Goal: Information Seeking & Learning: Learn about a topic

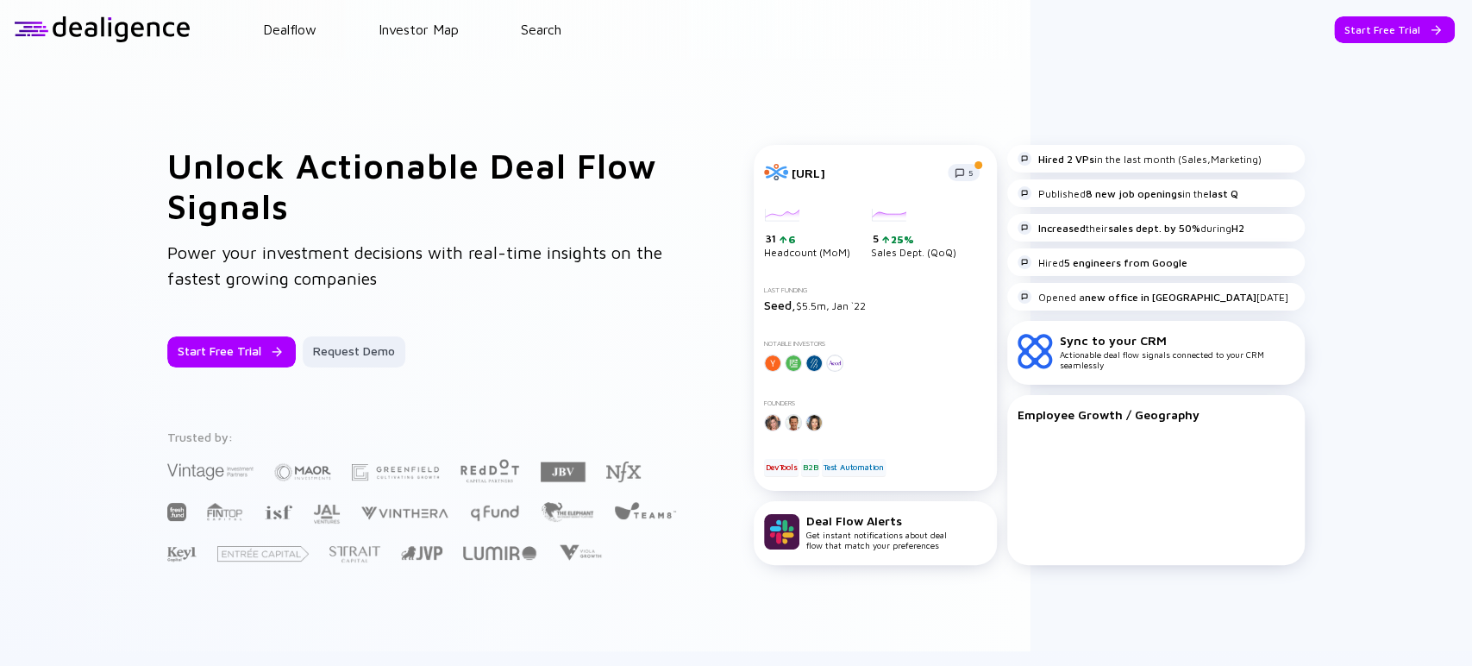
click at [567, 23] on div "Dealflow Investor Map Search" at bounding box center [832, 30] width 1282 height 16
click at [552, 29] on link "Search" at bounding box center [541, 30] width 41 height 16
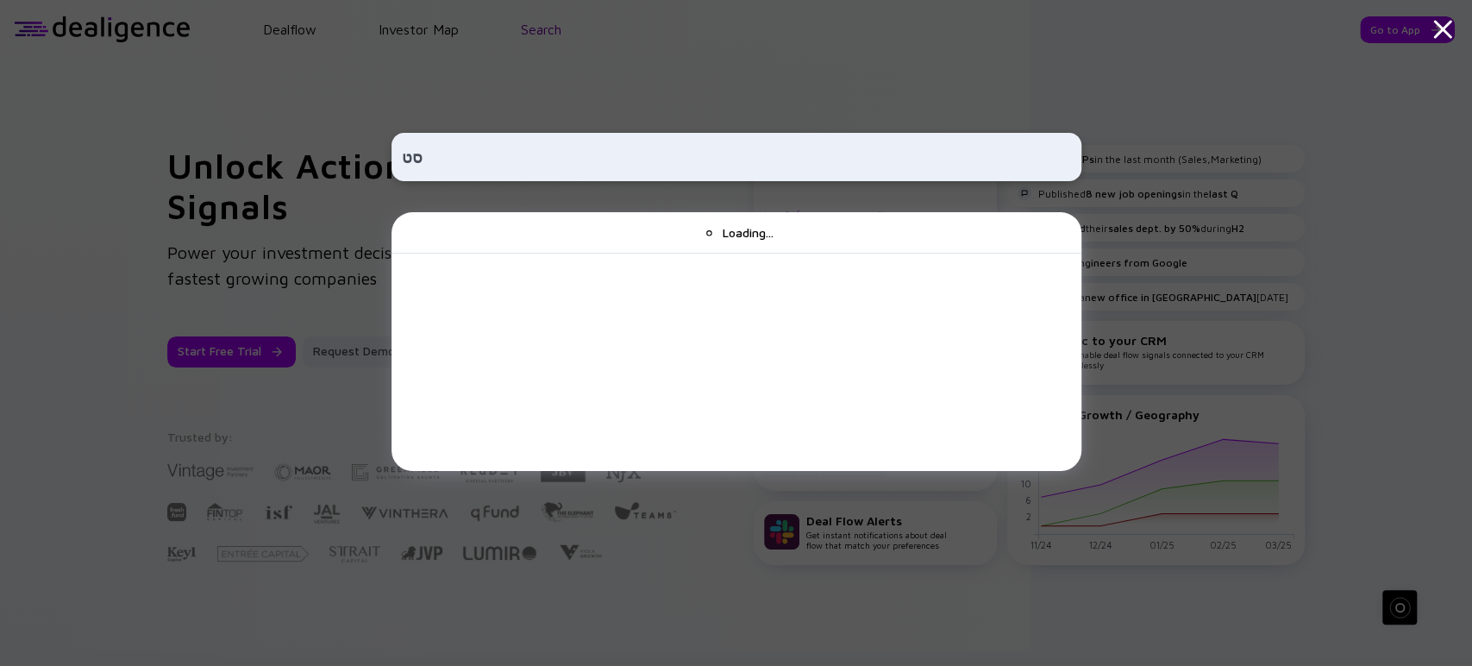
type input "ס"
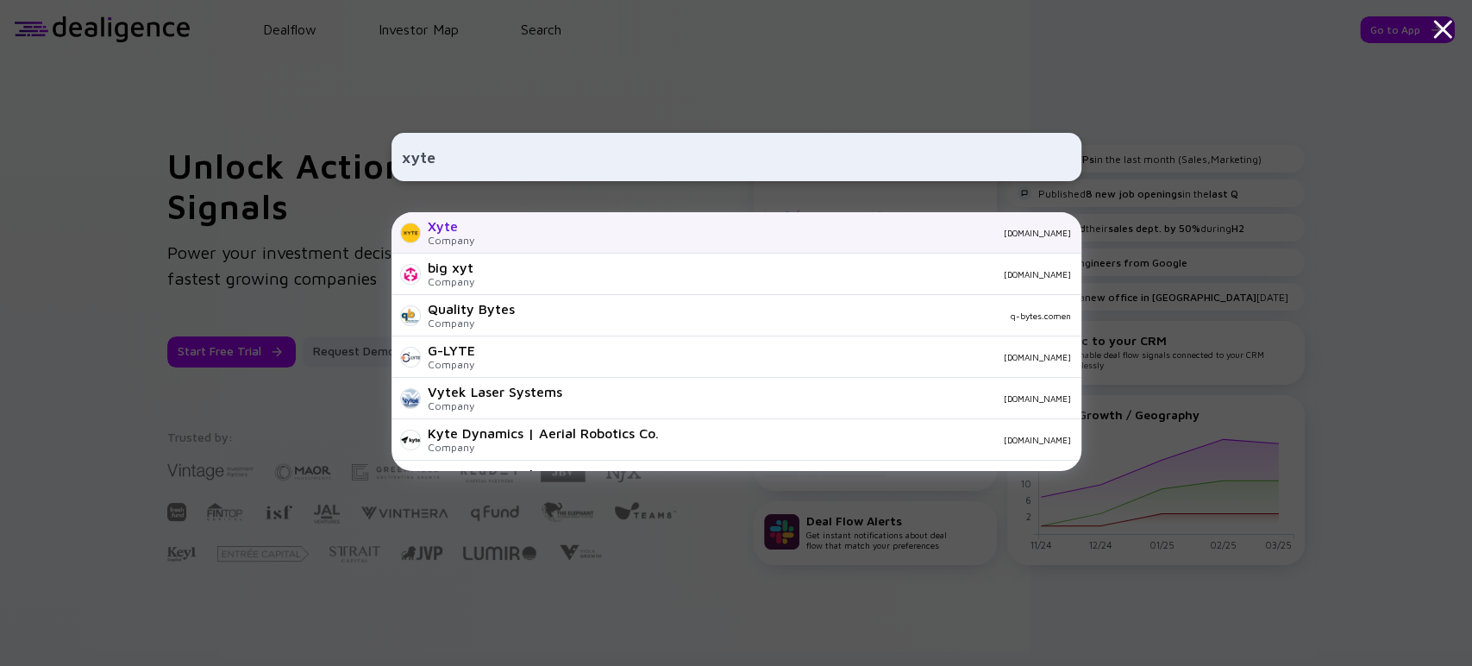
type input "xyte"
click at [463, 240] on div "Company" at bounding box center [451, 240] width 47 height 13
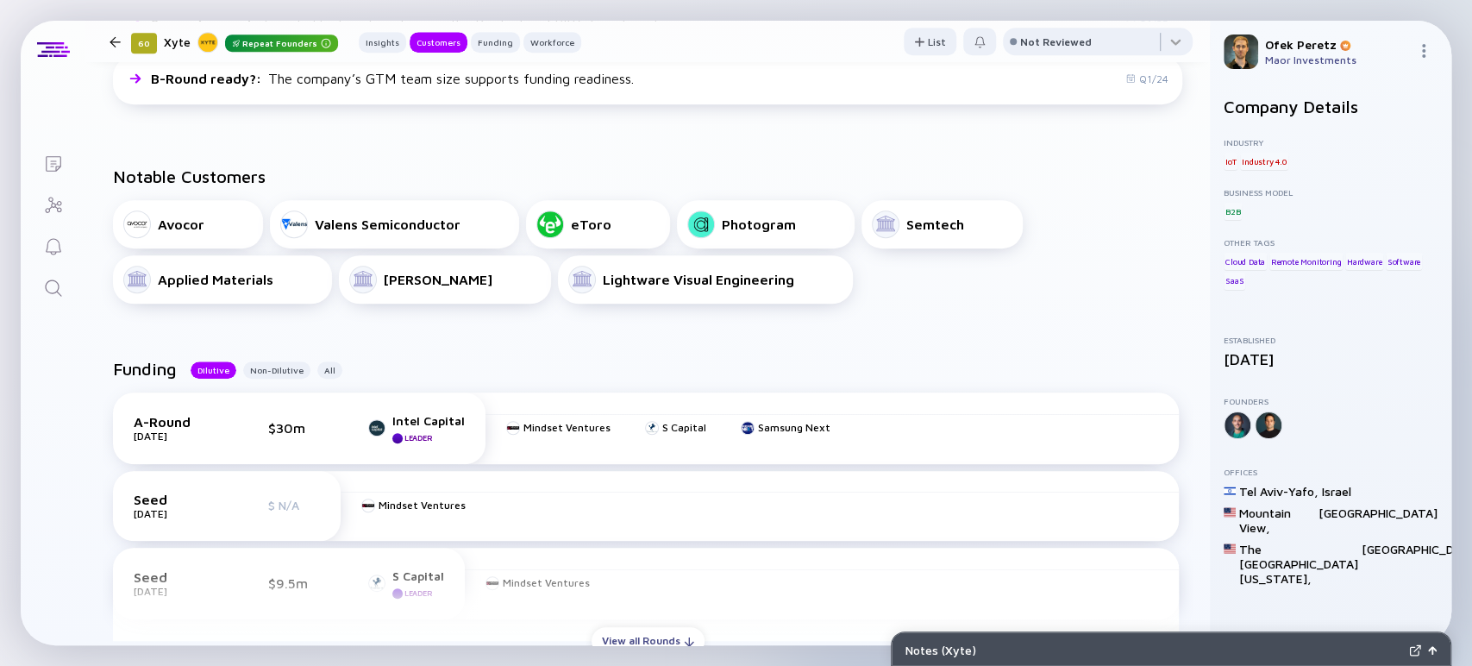
scroll to position [575, 0]
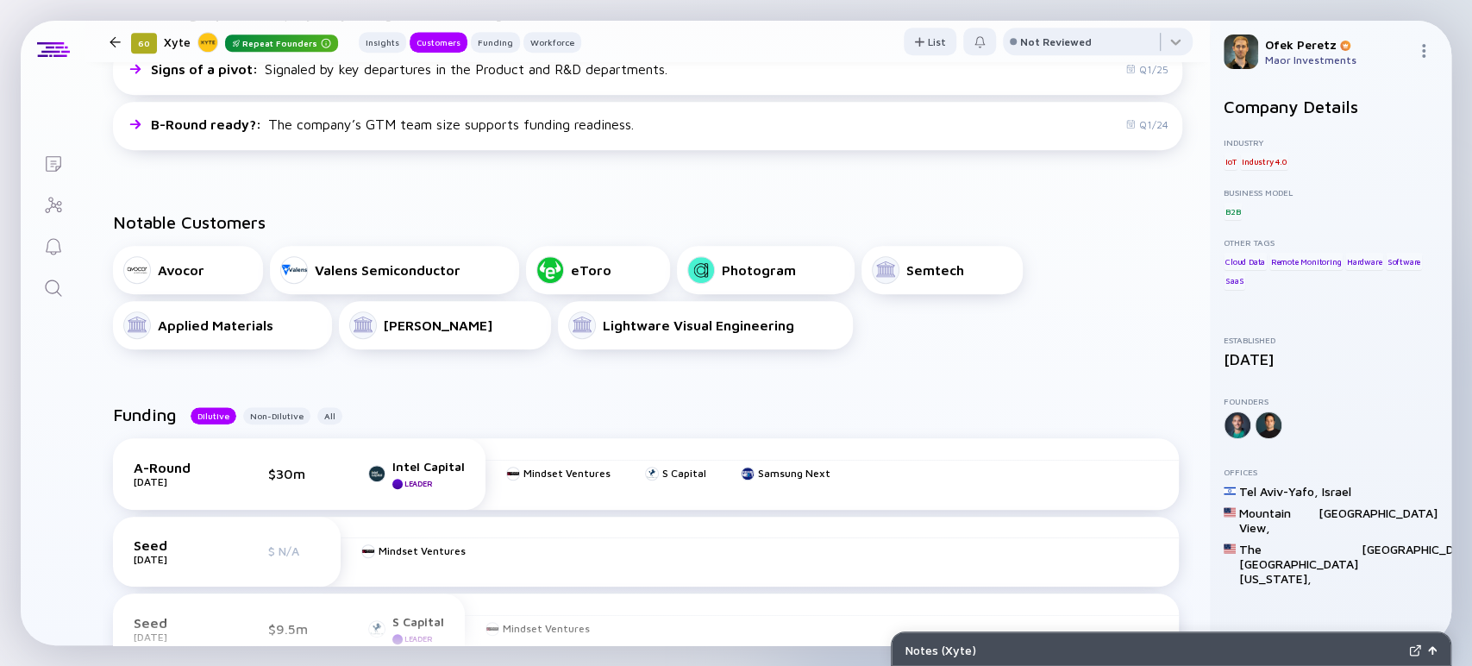
click at [669, 384] on div "Funding Dilutive Non-Dilutive All A-Round Jan 2024 $30m Intel Capital Leader Mi…" at bounding box center [647, 628] width 1125 height 503
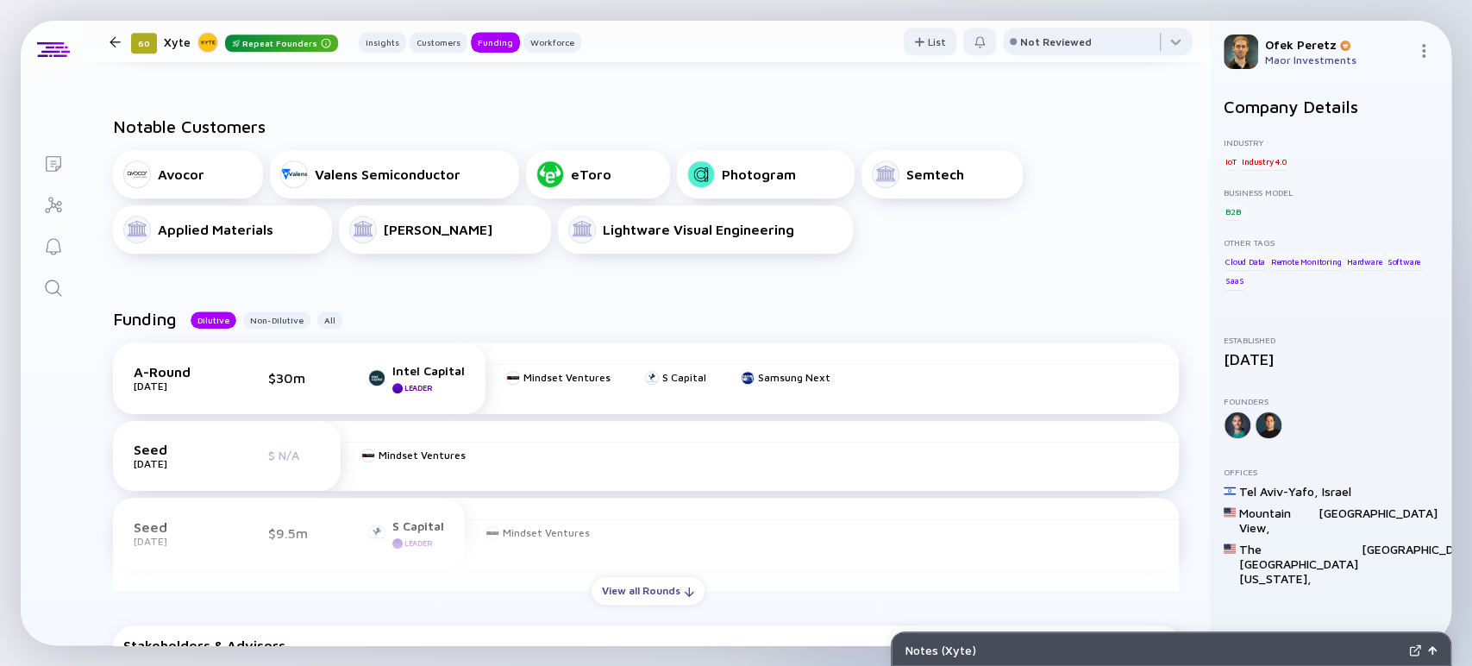
click at [479, 309] on div "Funding Dilutive Non-Dilutive All A-Round Jan 2024 $30m Intel Capital Leader Mi…" at bounding box center [647, 532] width 1125 height 503
click at [620, 315] on div "Funding Dilutive Non-Dilutive All" at bounding box center [647, 326] width 1069 height 34
click at [614, 304] on div "Funding Dilutive Non-Dilutive All A-Round Jan 2024 $30m Intel Capital Leader Mi…" at bounding box center [647, 532] width 1125 height 503
click at [975, 271] on div "Notable Customers Avocor Valens Semiconductor eToro Photogram Semtech Applied M…" at bounding box center [647, 185] width 1125 height 192
